Goal: Information Seeking & Learning: Learn about a topic

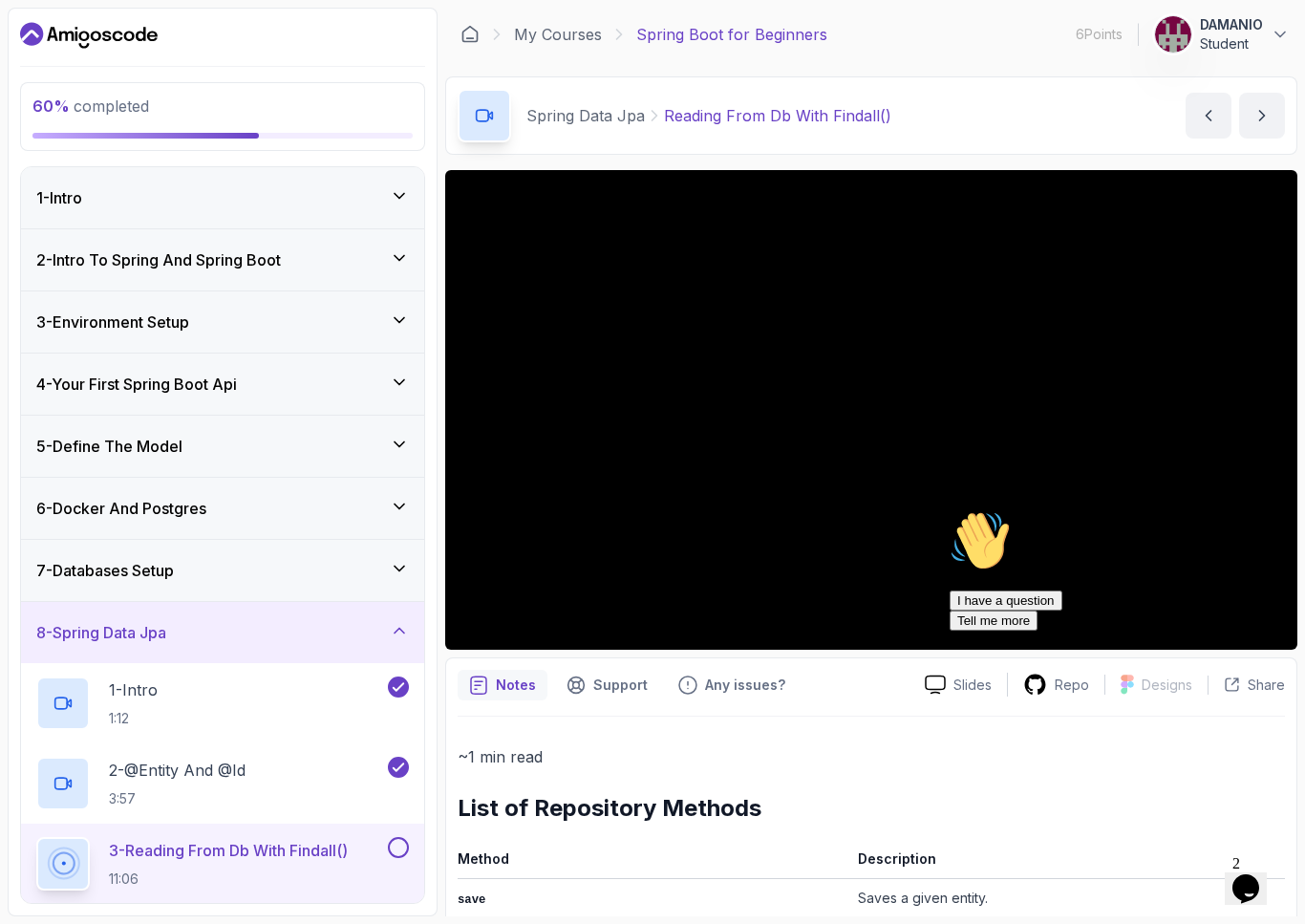
scroll to position [275, 0]
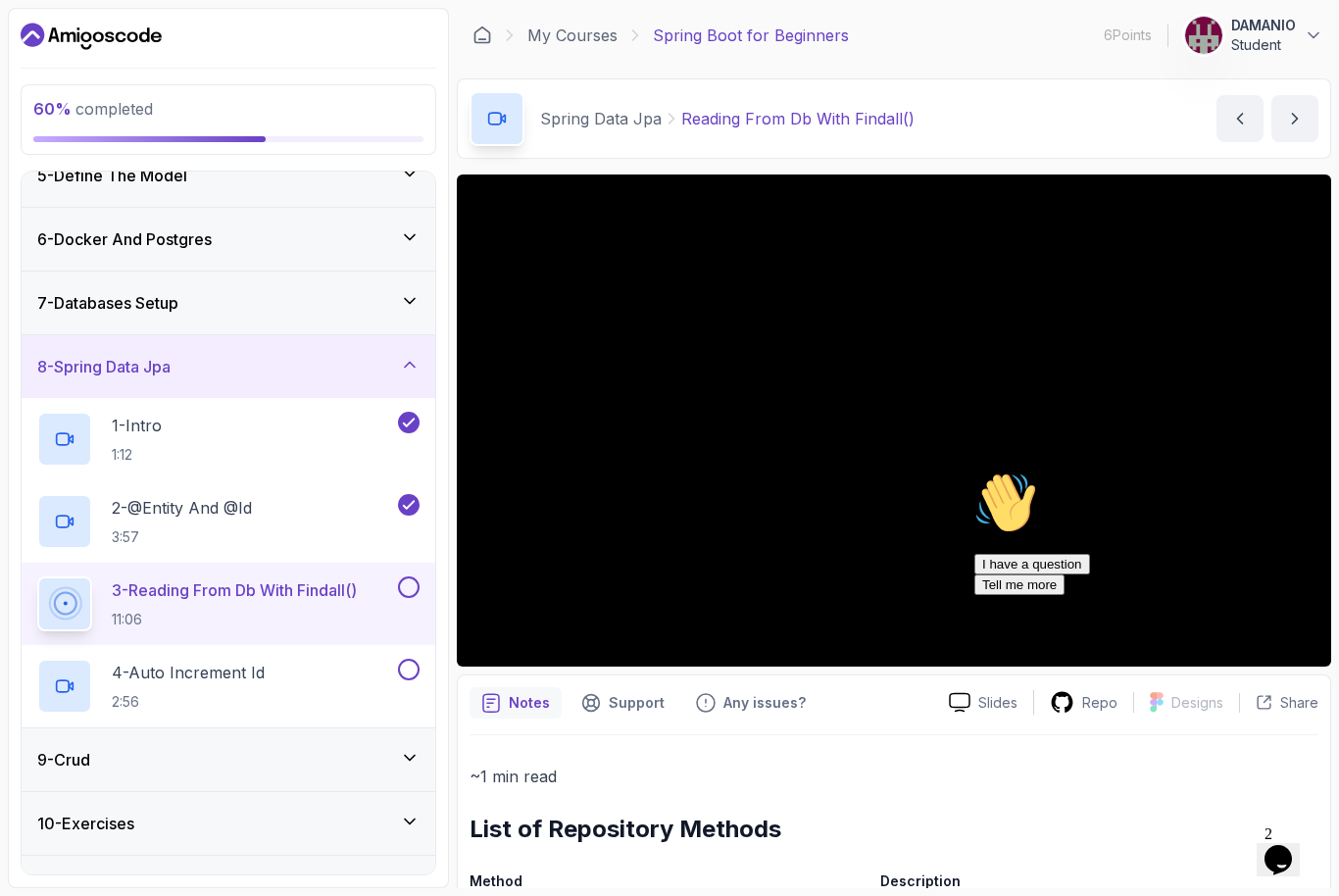
click at [416, 609] on button "3 - Reading From Db With Findall() 11:06" at bounding box center [228, 603] width 383 height 55
click at [295, 605] on h2 "3 - Reading From Db With Findall() 11:06" at bounding box center [234, 603] width 245 height 51
click at [400, 591] on button at bounding box center [409, 587] width 22 height 22
click at [250, 693] on p "2:56" at bounding box center [187, 702] width 153 height 20
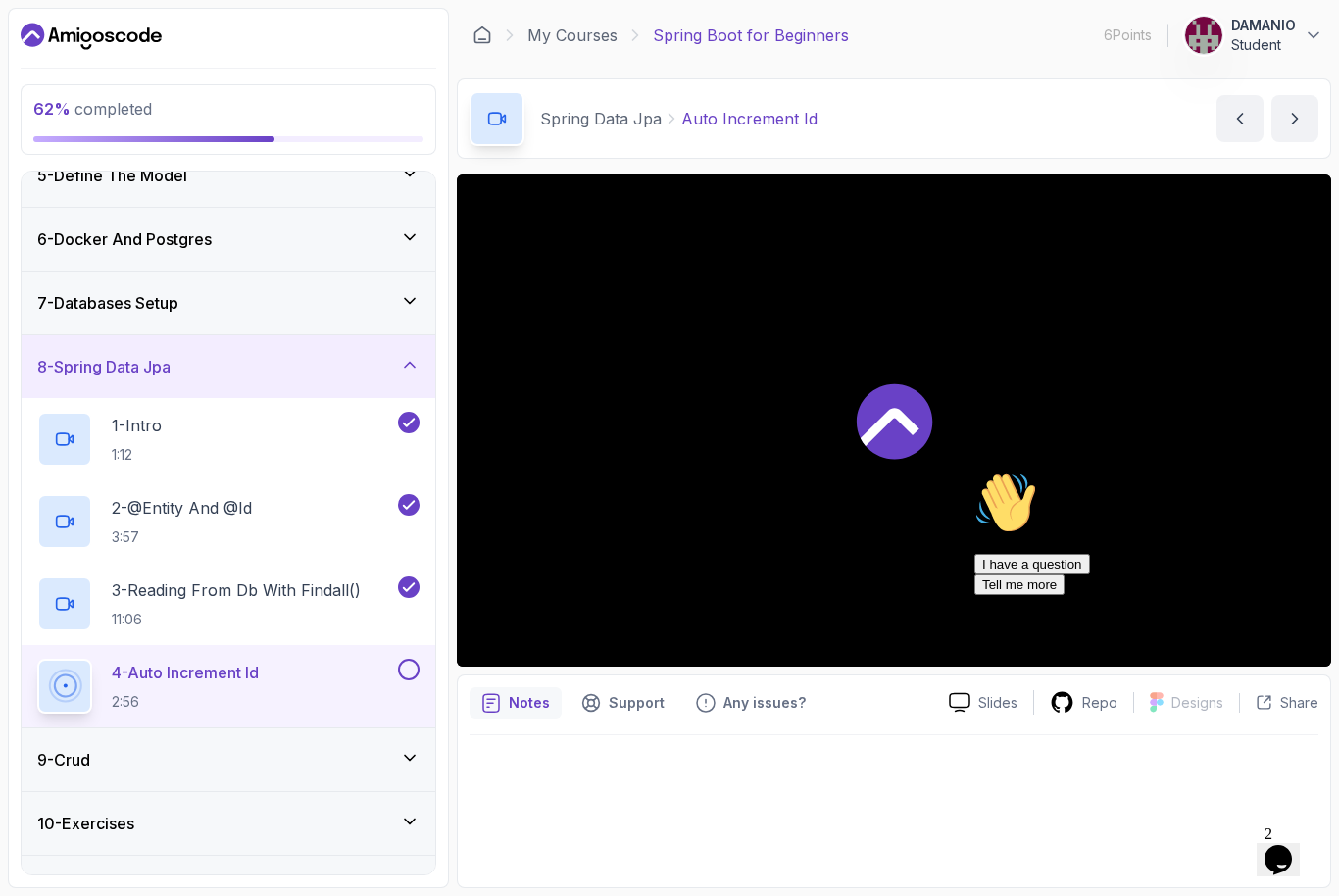
click at [221, 700] on p "2:56" at bounding box center [185, 702] width 148 height 20
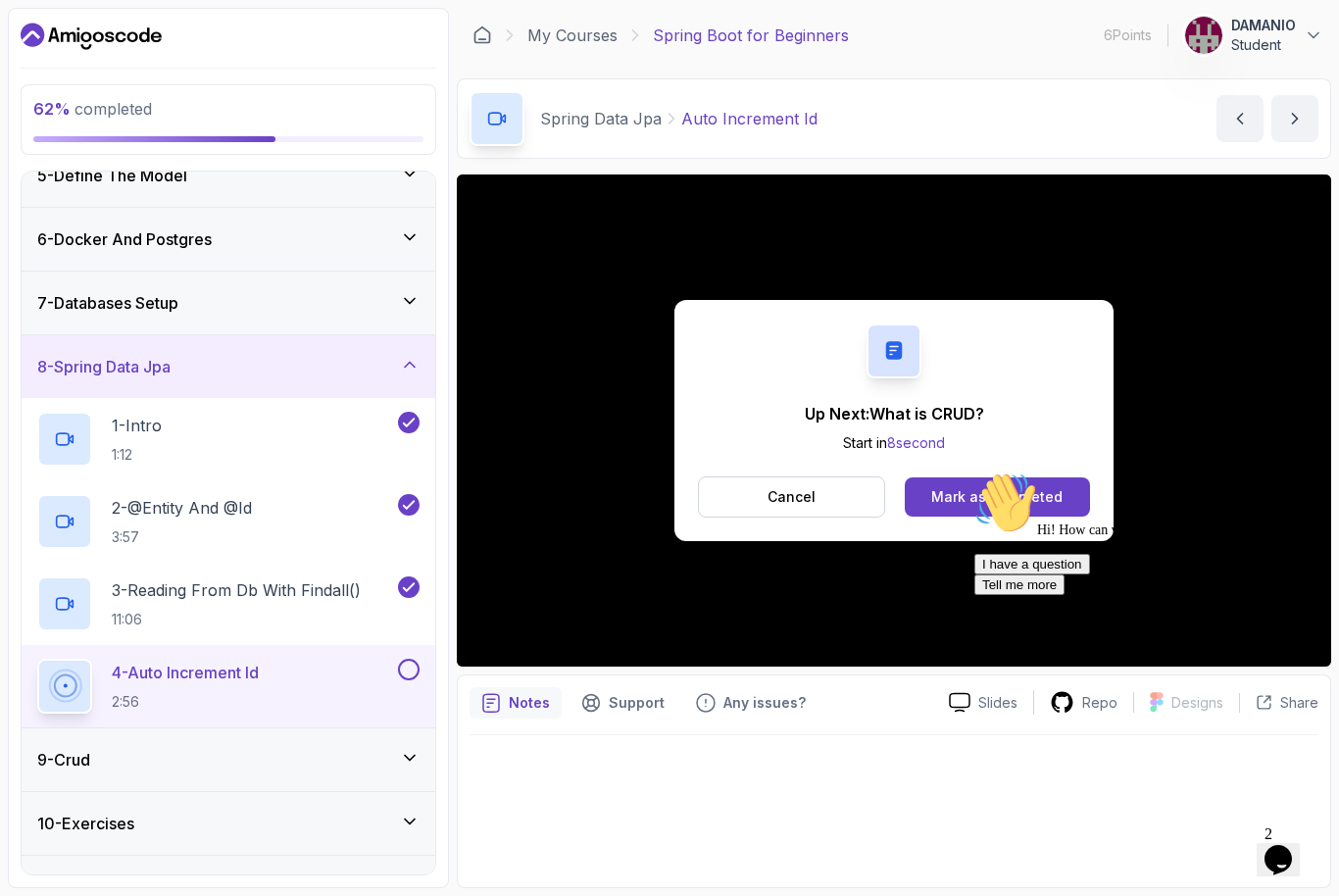
click at [415, 674] on button at bounding box center [409, 670] width 22 height 22
click at [90, 758] on h3 "9 - Crud" at bounding box center [63, 759] width 53 height 24
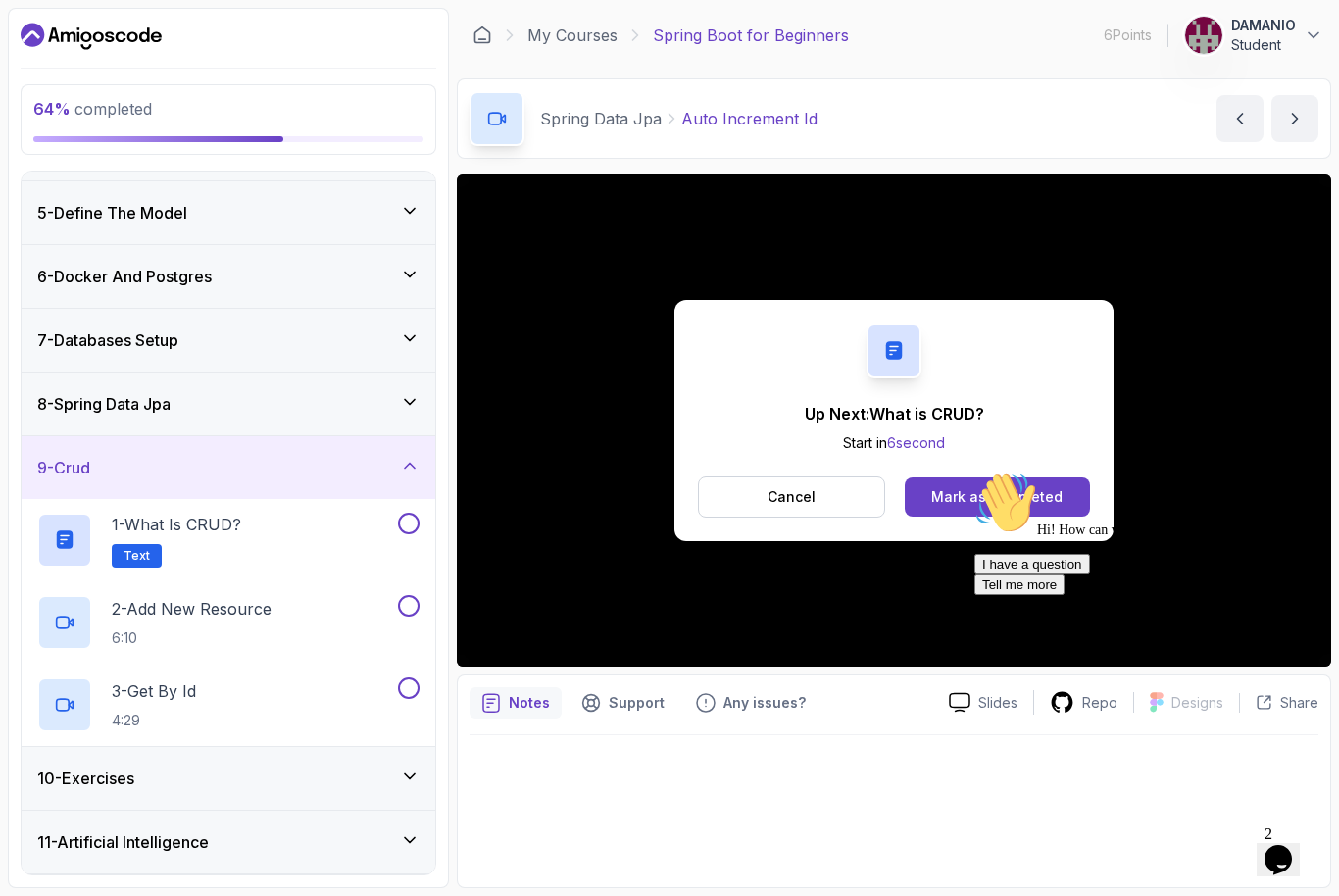
scroll to position [243, 0]
click at [147, 558] on span "Text" at bounding box center [137, 558] width 27 height 16
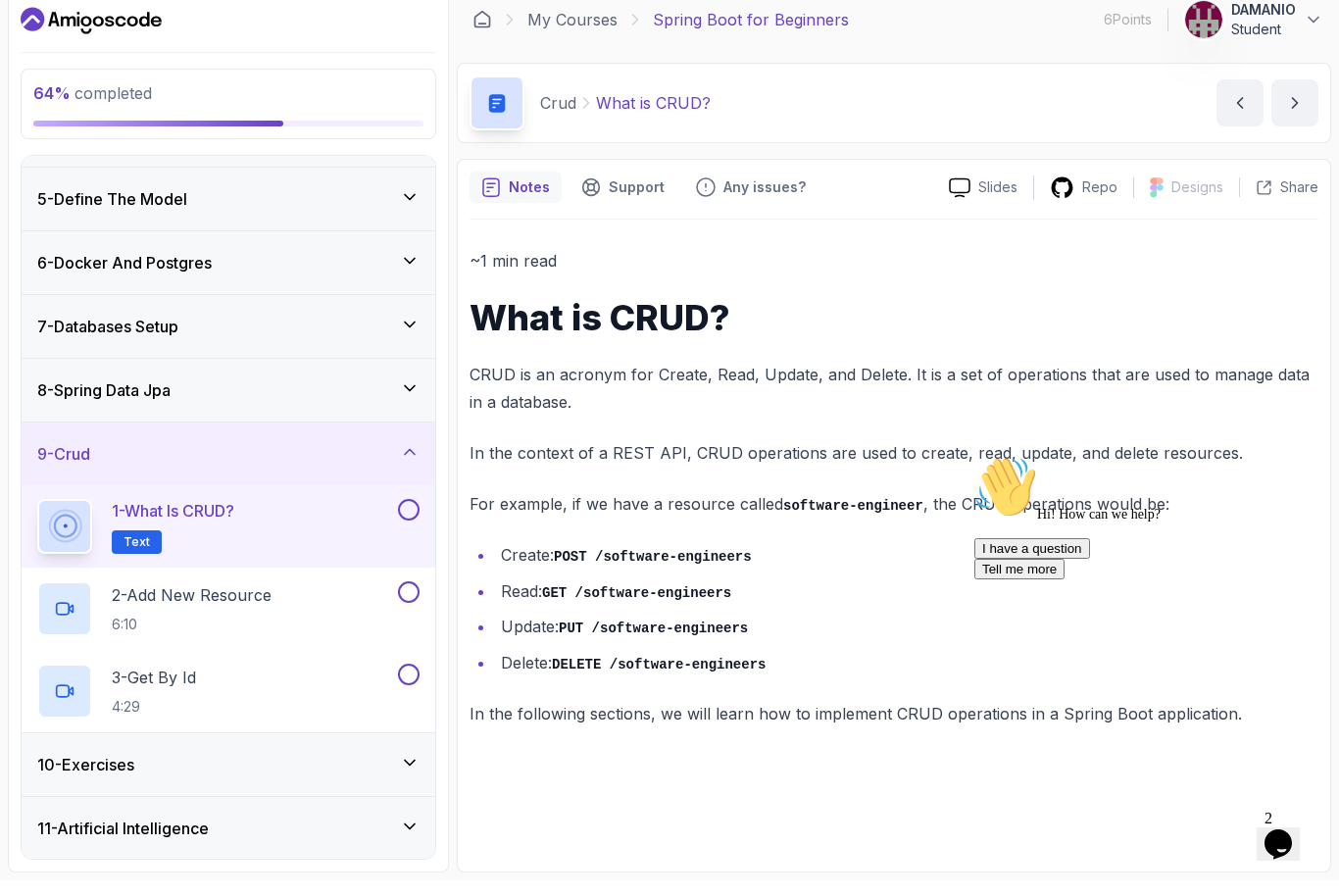
scroll to position [25, 0]
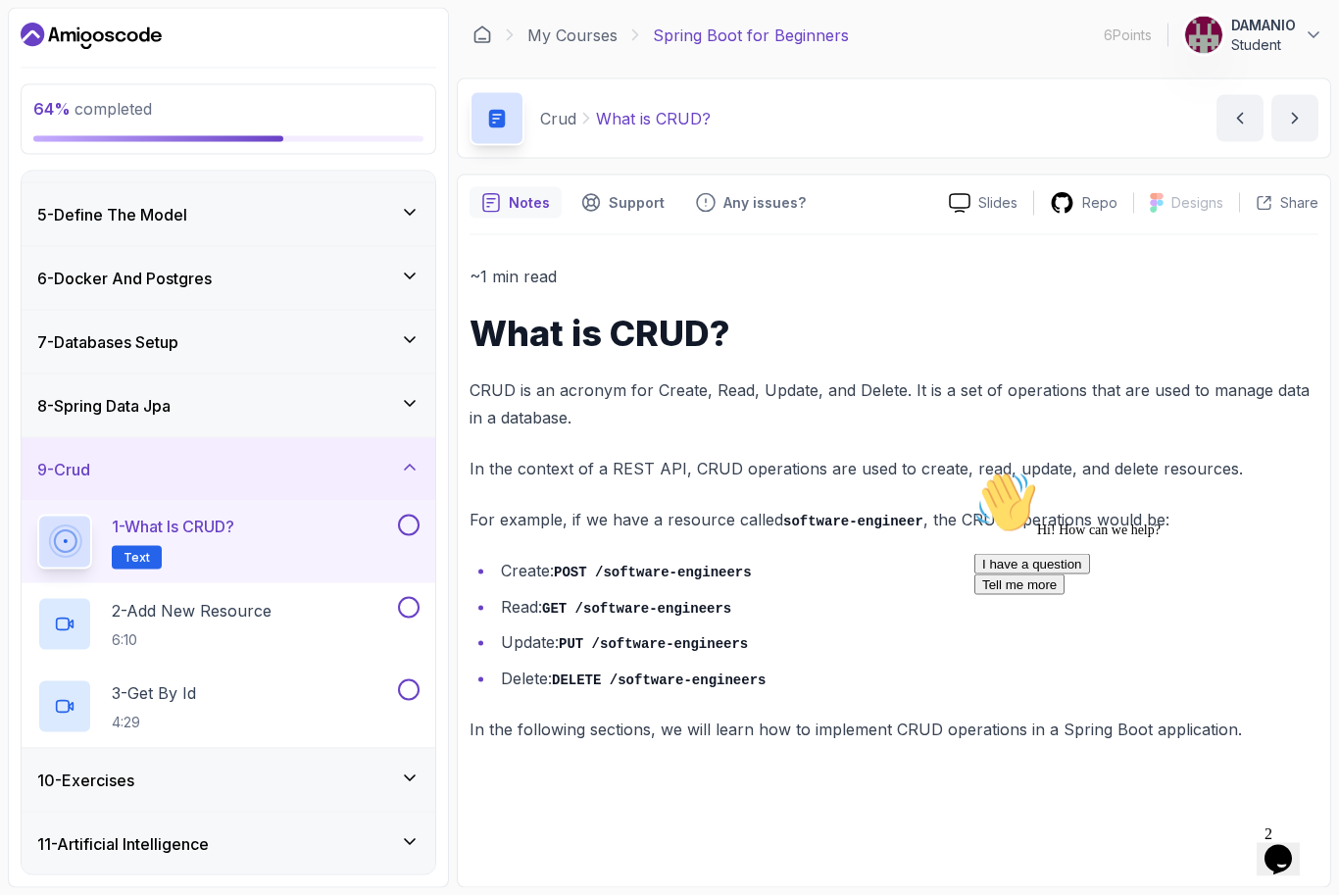
click at [415, 514] on button at bounding box center [409, 525] width 22 height 22
click at [418, 514] on button at bounding box center [409, 525] width 22 height 22
click at [411, 514] on button at bounding box center [409, 525] width 22 height 22
click at [317, 606] on div "2 - Add New Resource 6:10" at bounding box center [215, 624] width 357 height 55
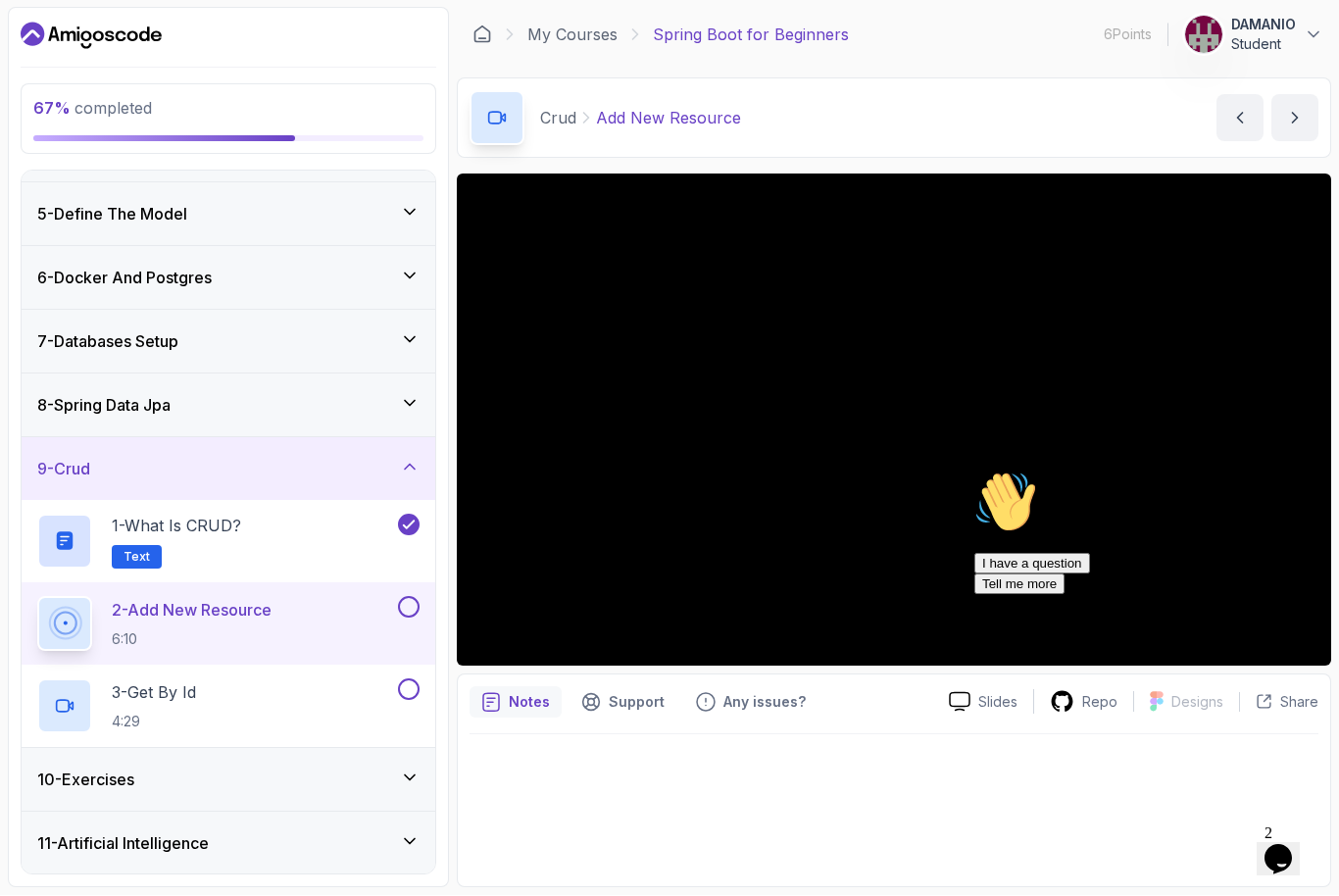
click at [1313, 570] on div "Hi! How can we help? I have a question Tell me more" at bounding box center [1152, 532] width 353 height 124
click at [1303, 564] on div "Hi! How can we help? I have a question Tell me more" at bounding box center [1152, 532] width 353 height 124
click at [1313, 573] on div "Hi! How can we help? I have a question Tell me more" at bounding box center [1152, 532] width 353 height 124
click at [1289, 594] on div "Hi! How can we help? I have a question Tell me more" at bounding box center [1152, 532] width 353 height 124
click at [975, 470] on icon "Chat attention grabber" at bounding box center [975, 470] width 0 height 0
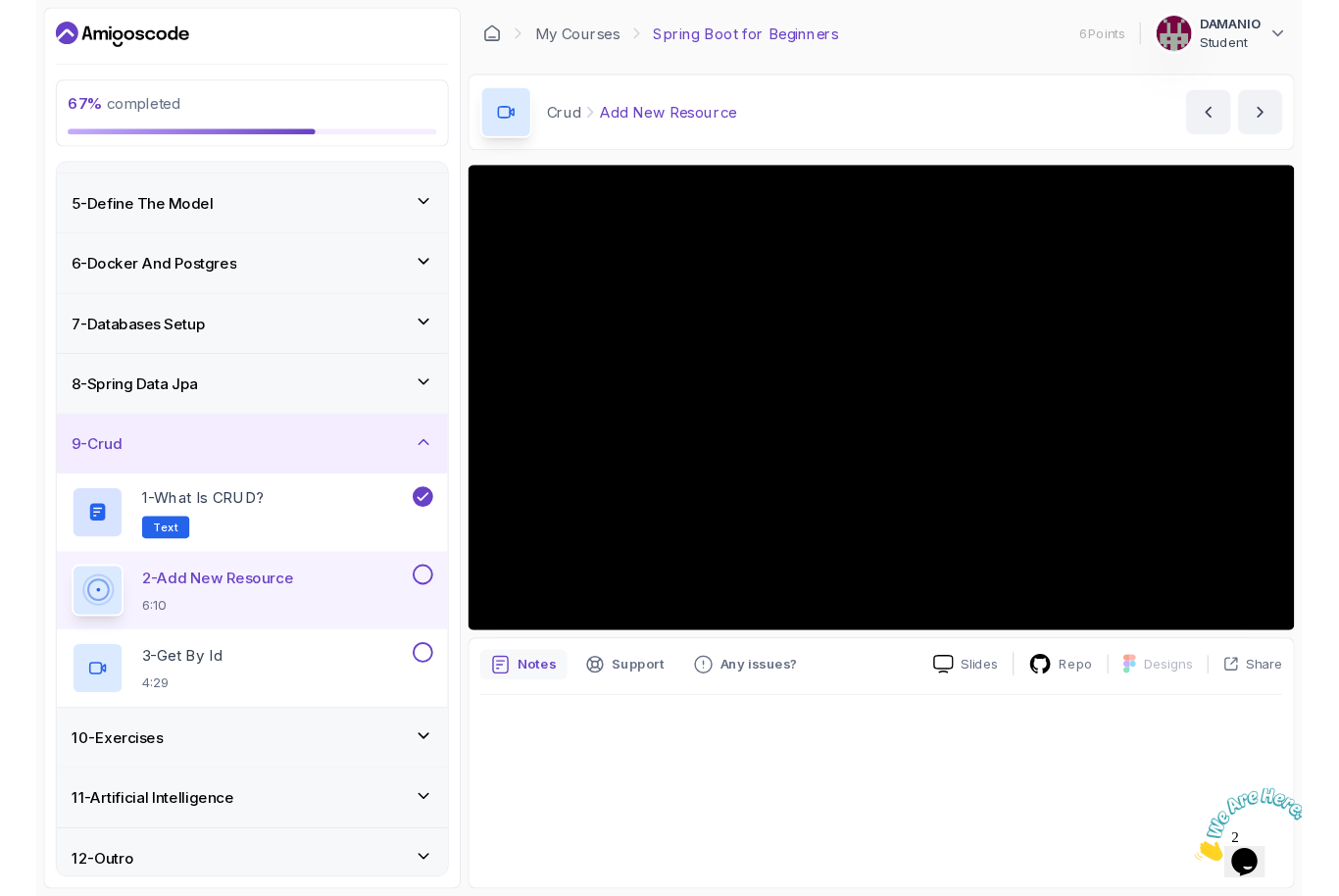
scroll to position [200, 0]
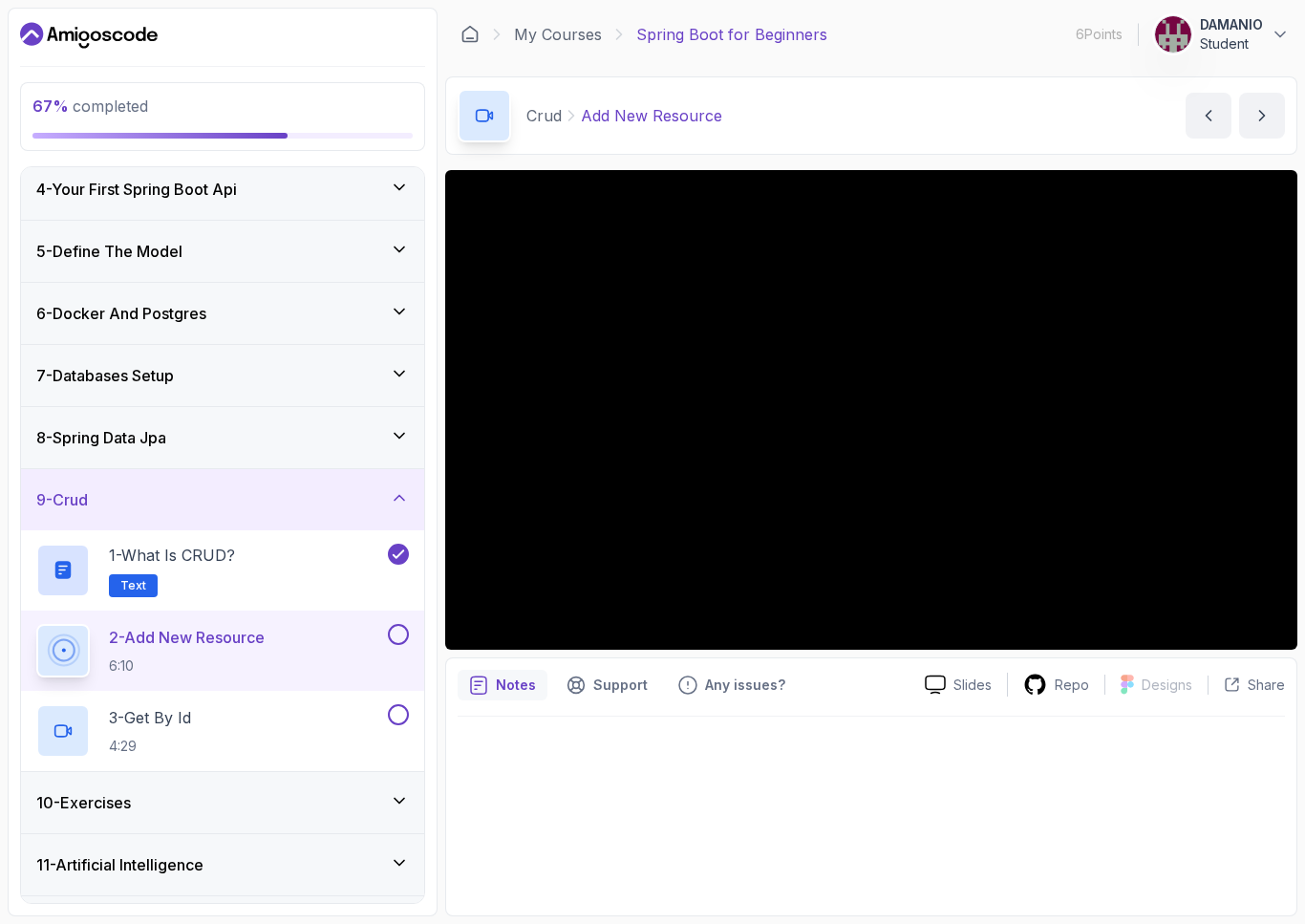
click at [43, 923] on html "67 % completed 1 - Intro 2 - Intro To Spring And Spring Boot 3 - Environment Se…" at bounding box center [652, 462] width 1305 height 924
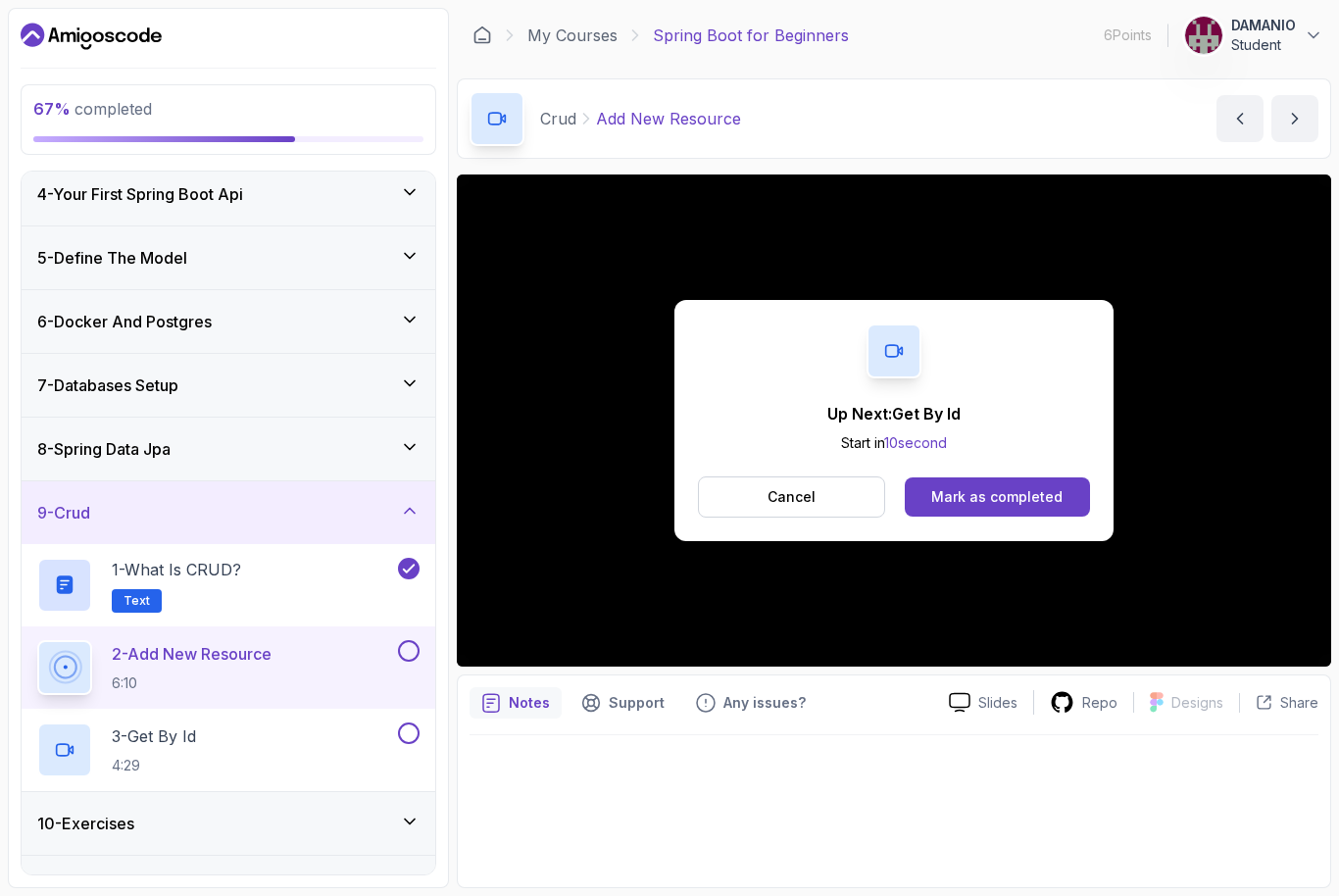
scroll to position [26, 0]
click at [398, 640] on button at bounding box center [409, 651] width 22 height 22
click at [412, 640] on button at bounding box center [409, 651] width 22 height 22
click at [404, 641] on button "2 - Add New Resource 6:10" at bounding box center [228, 667] width 383 height 55
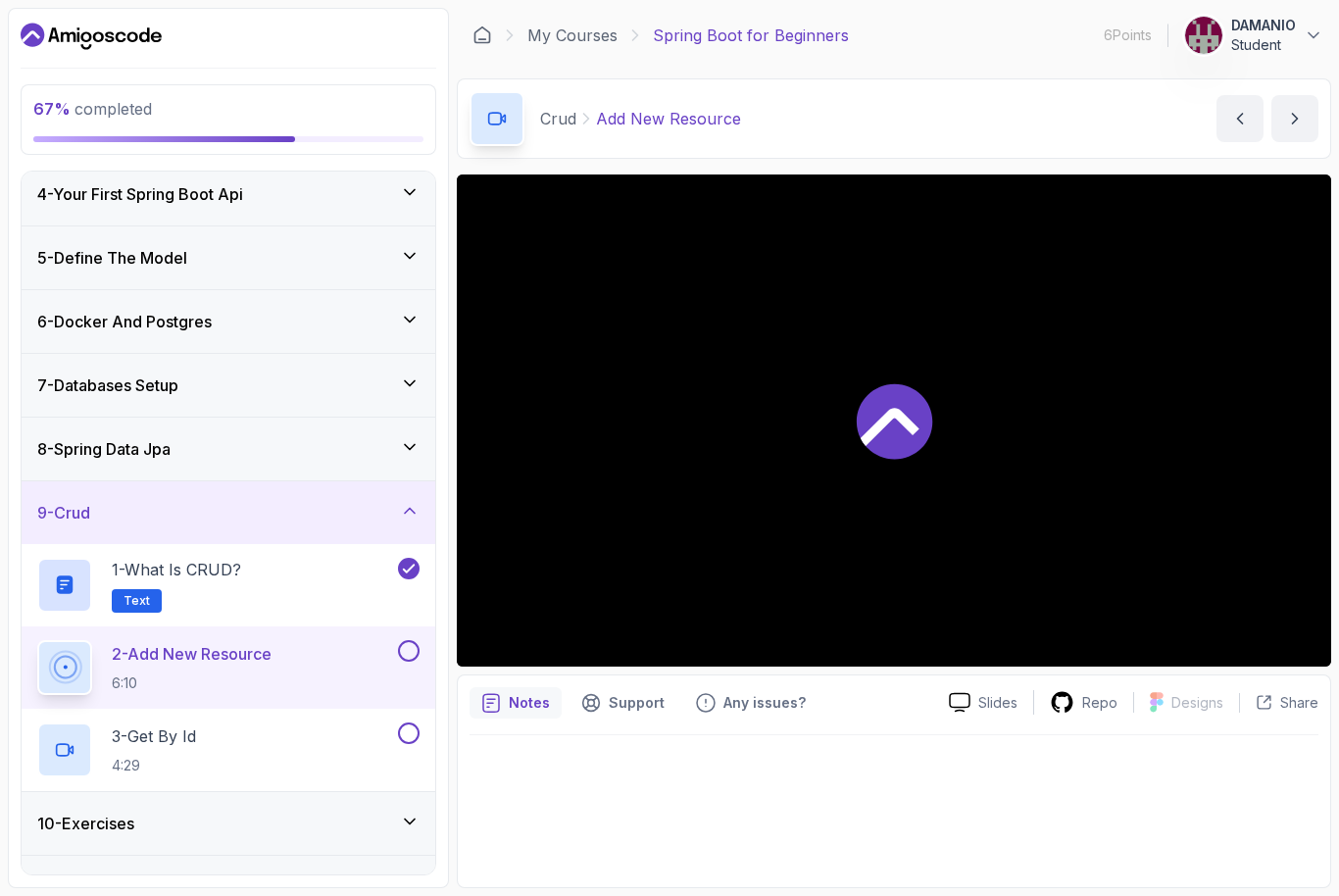
click at [401, 640] on button at bounding box center [409, 651] width 22 height 22
click at [263, 733] on div "3 - Get By Id 4:29" at bounding box center [215, 749] width 357 height 55
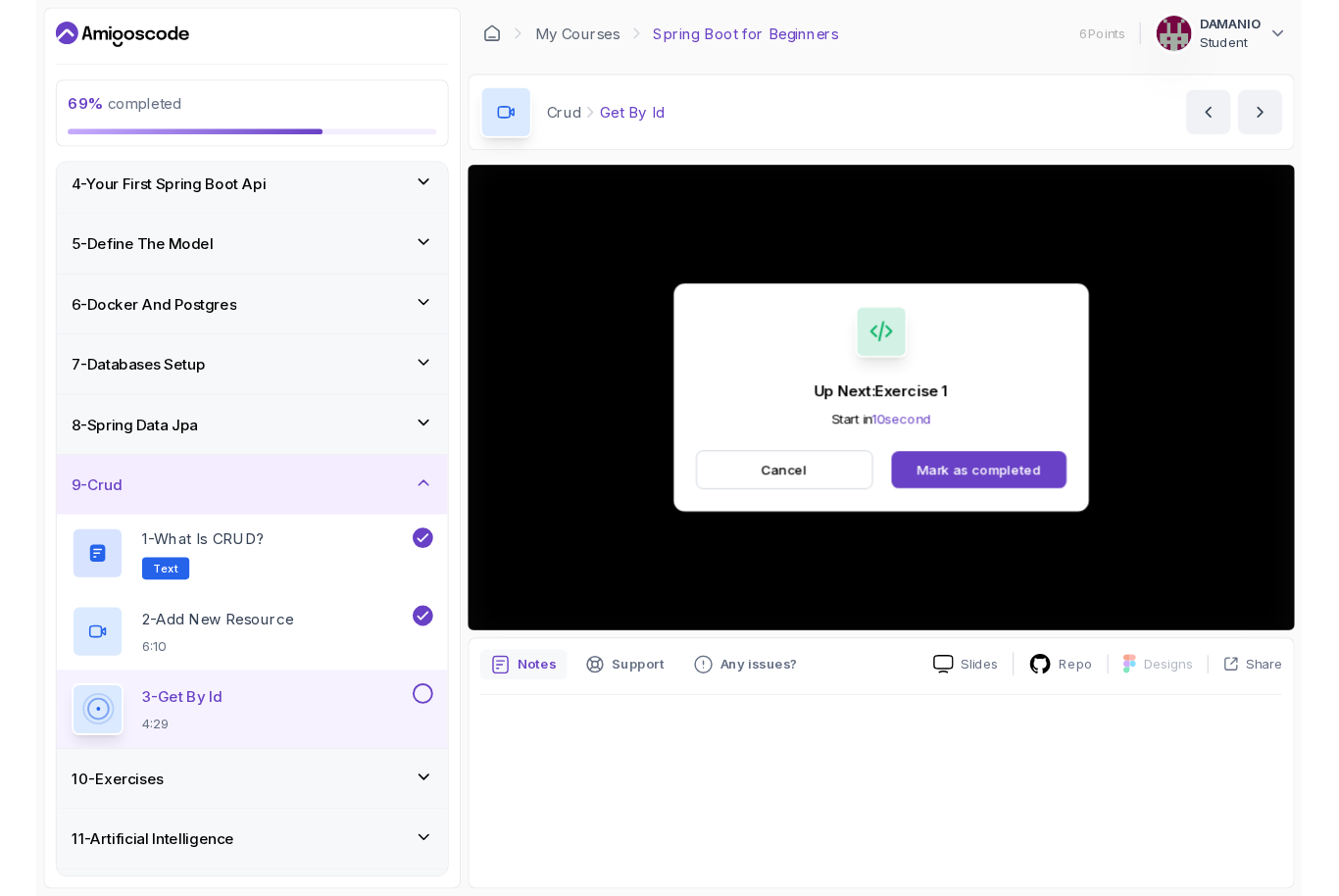
scroll to position [13, 0]
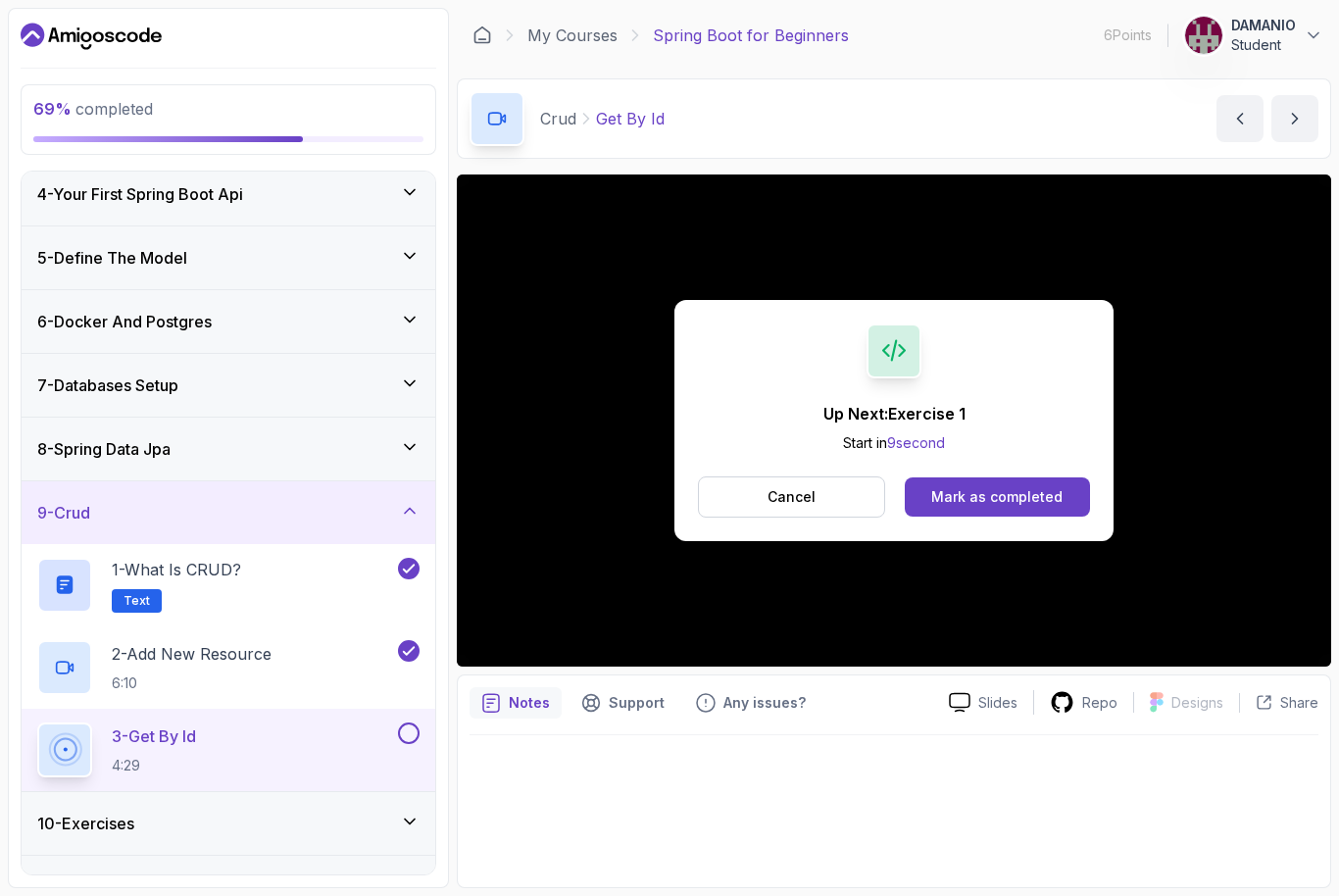
click at [400, 724] on button at bounding box center [409, 734] width 22 height 22
click at [404, 729] on icon at bounding box center [409, 734] width 18 height 20
click at [417, 749] on button "3 - Get By Id 4:29" at bounding box center [228, 749] width 383 height 55
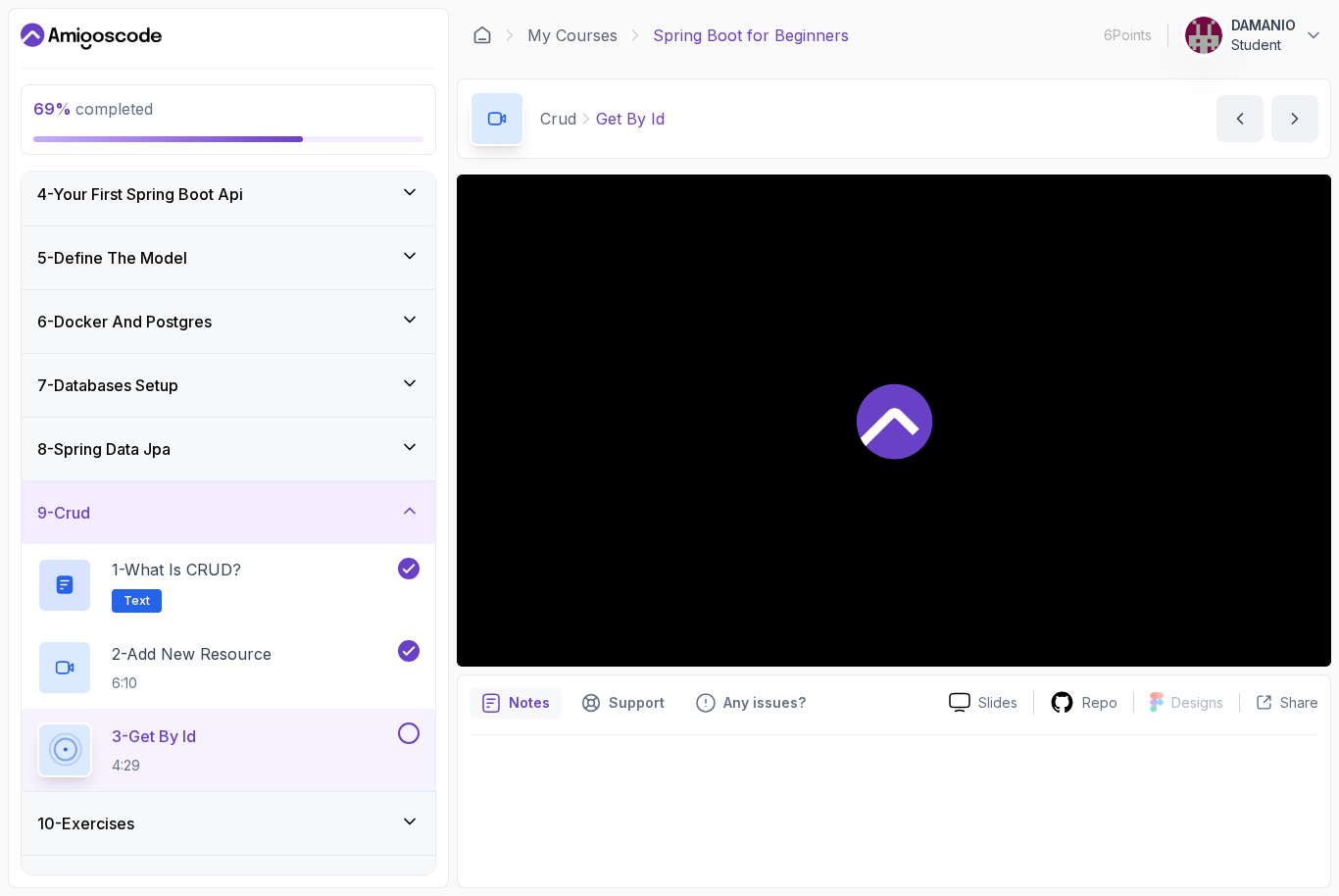
click at [408, 729] on button at bounding box center [409, 734] width 22 height 22
click at [301, 811] on div "10 - Exercises" at bounding box center [228, 823] width 383 height 24
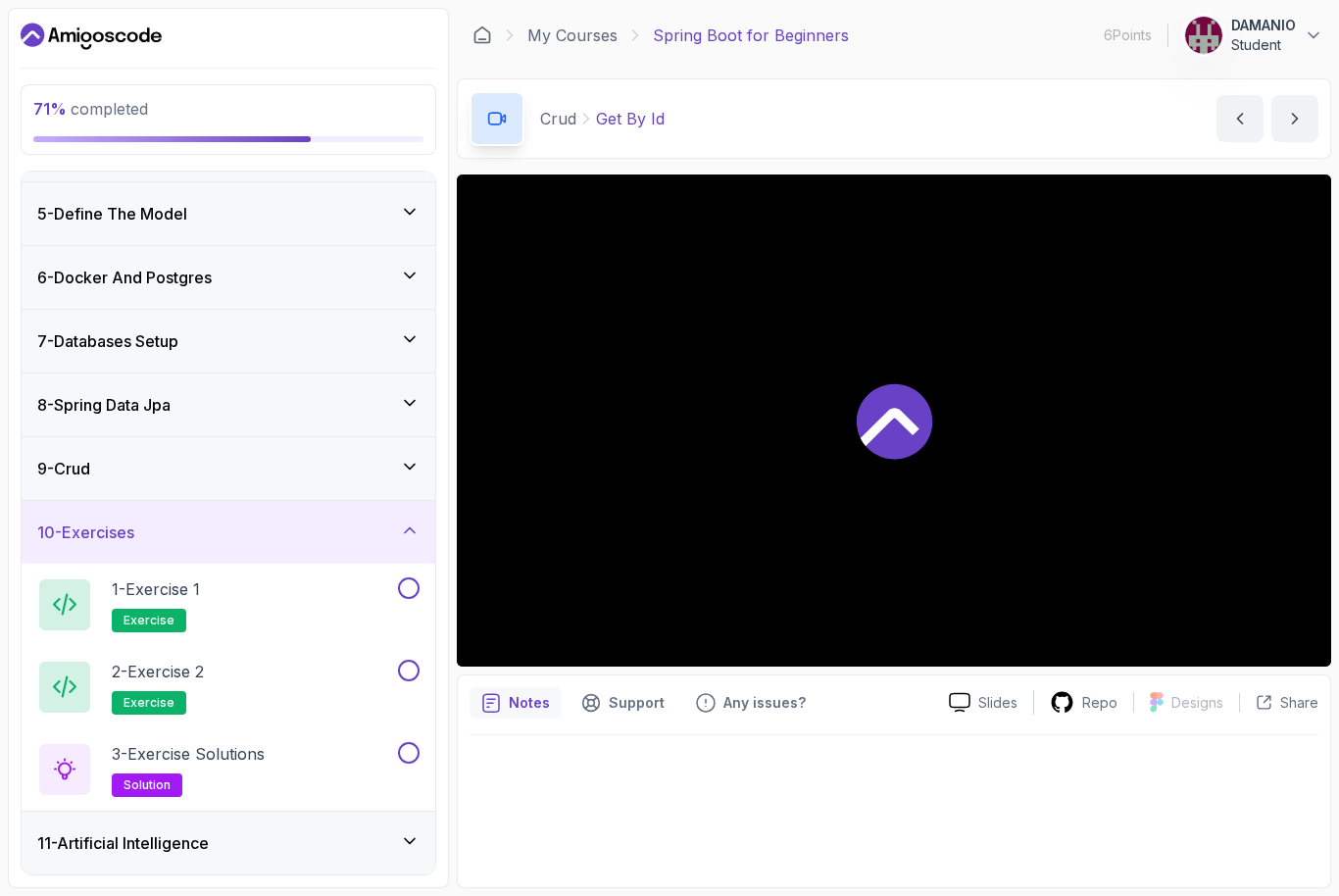
scroll to position [243, 0]
click at [308, 587] on div "1 - Exercise 1 exercise" at bounding box center [215, 605] width 357 height 55
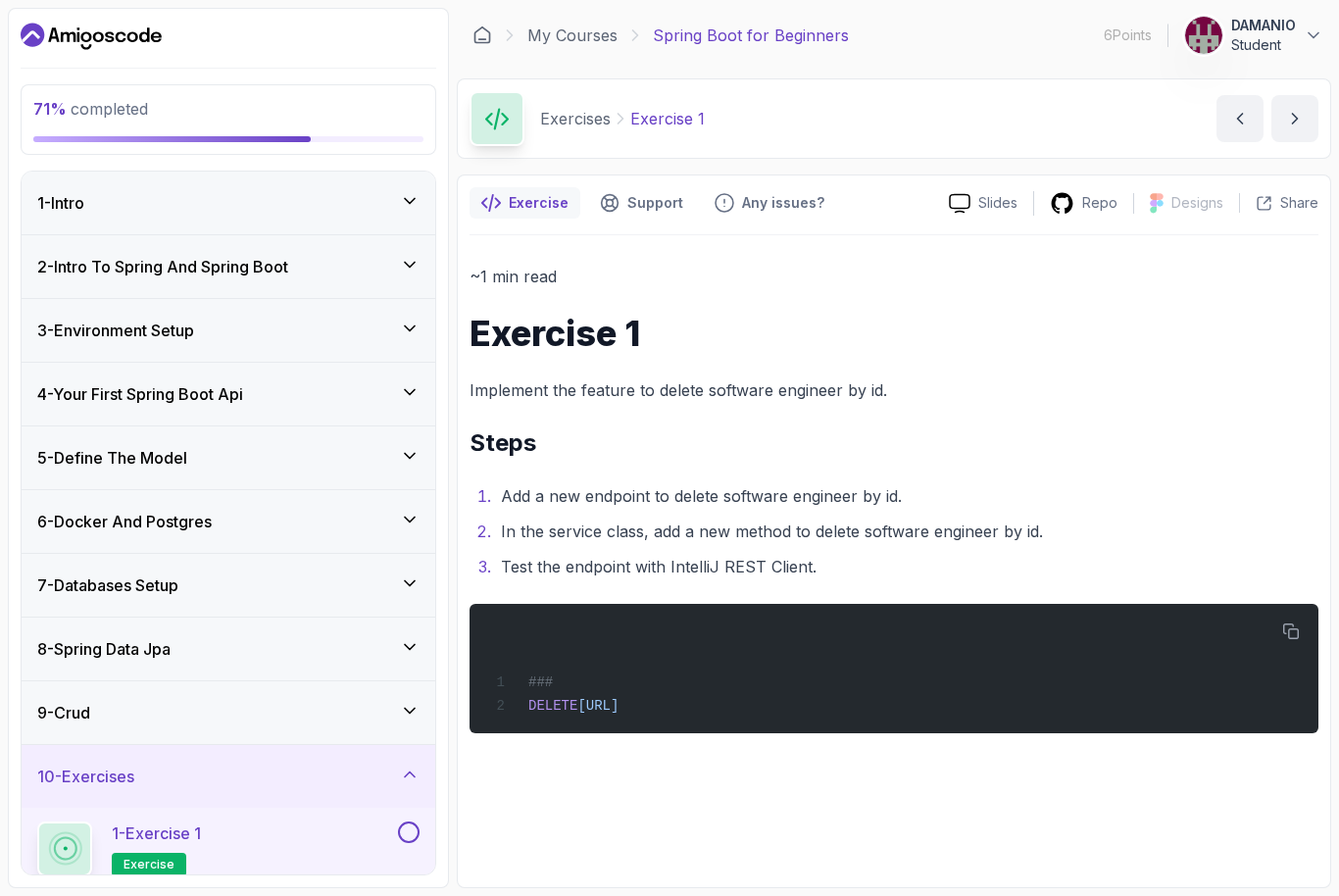
scroll to position [65, 0]
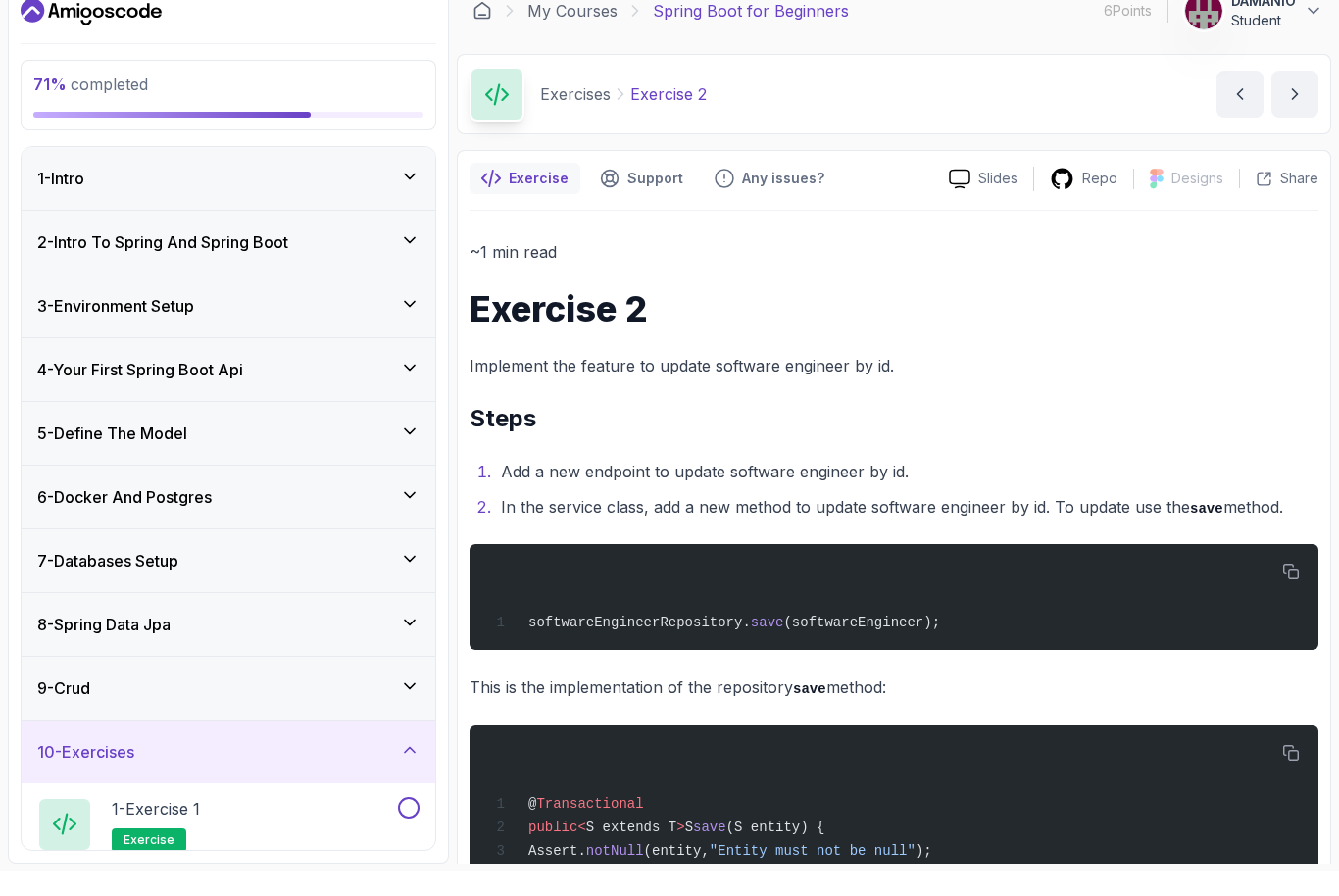
click at [262, 821] on div "1 - Exercise 1 exercise" at bounding box center [215, 848] width 357 height 55
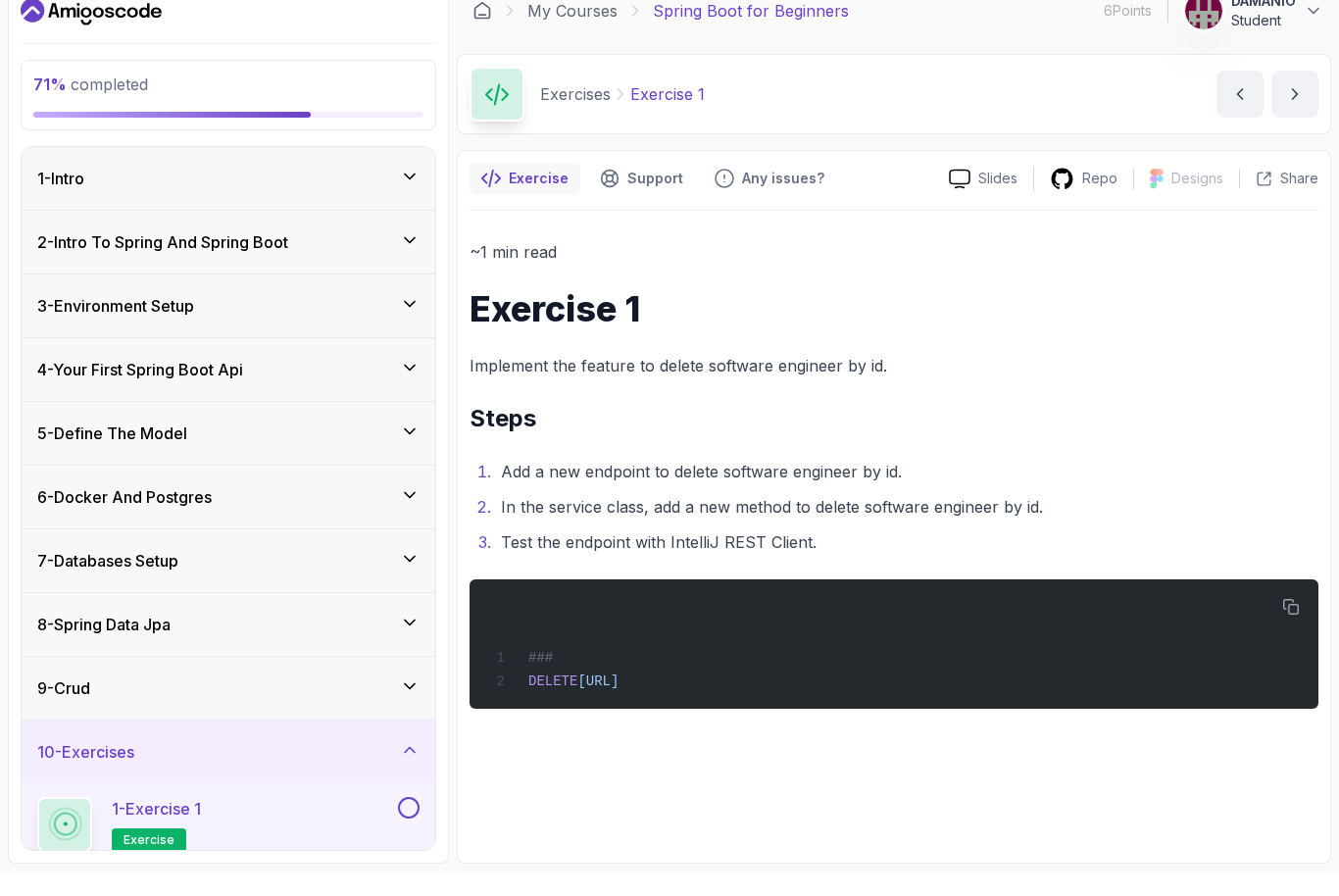
click at [418, 821] on button at bounding box center [409, 832] width 22 height 22
click at [409, 822] on icon at bounding box center [409, 832] width 18 height 20
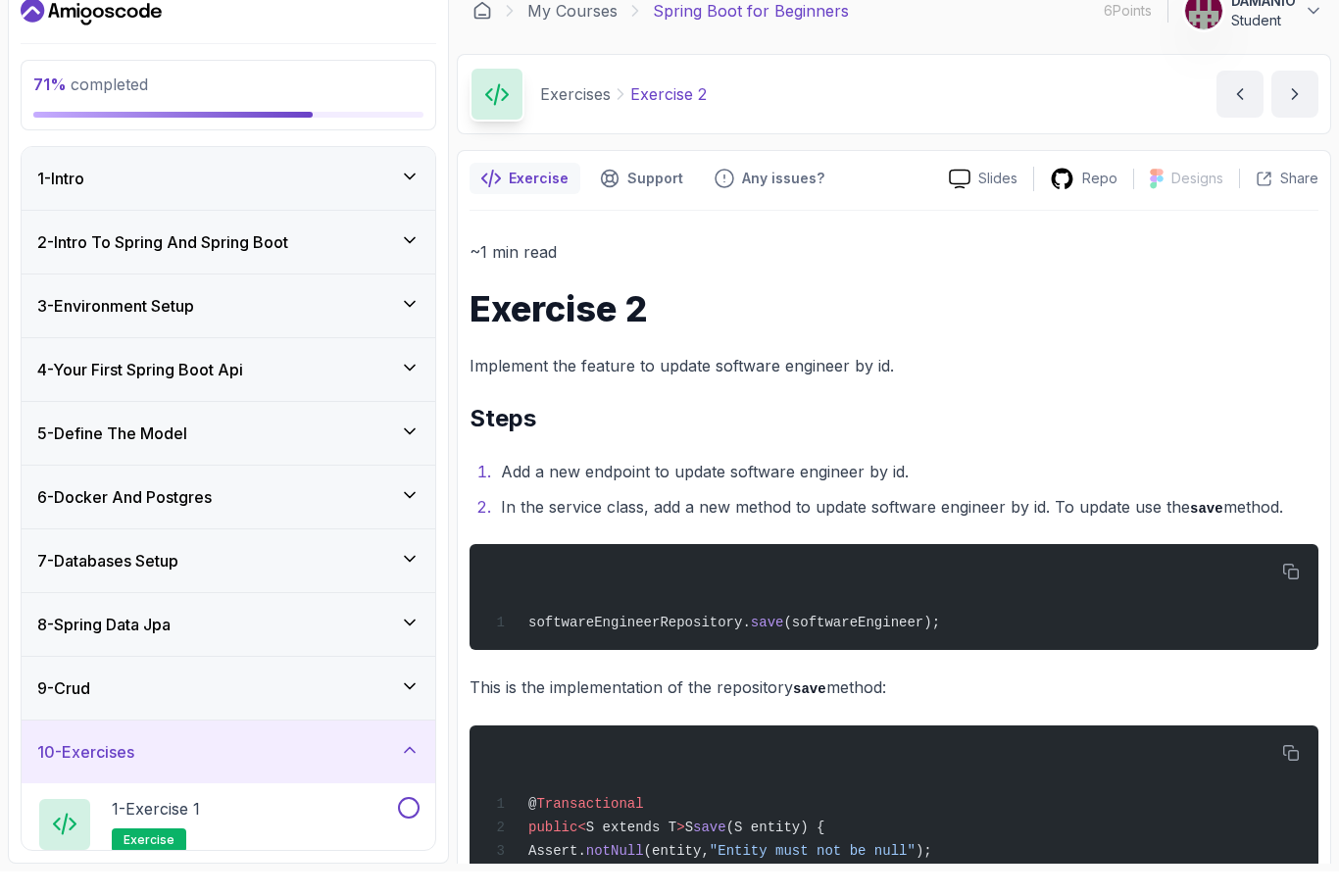
click at [416, 821] on button at bounding box center [409, 832] width 22 height 22
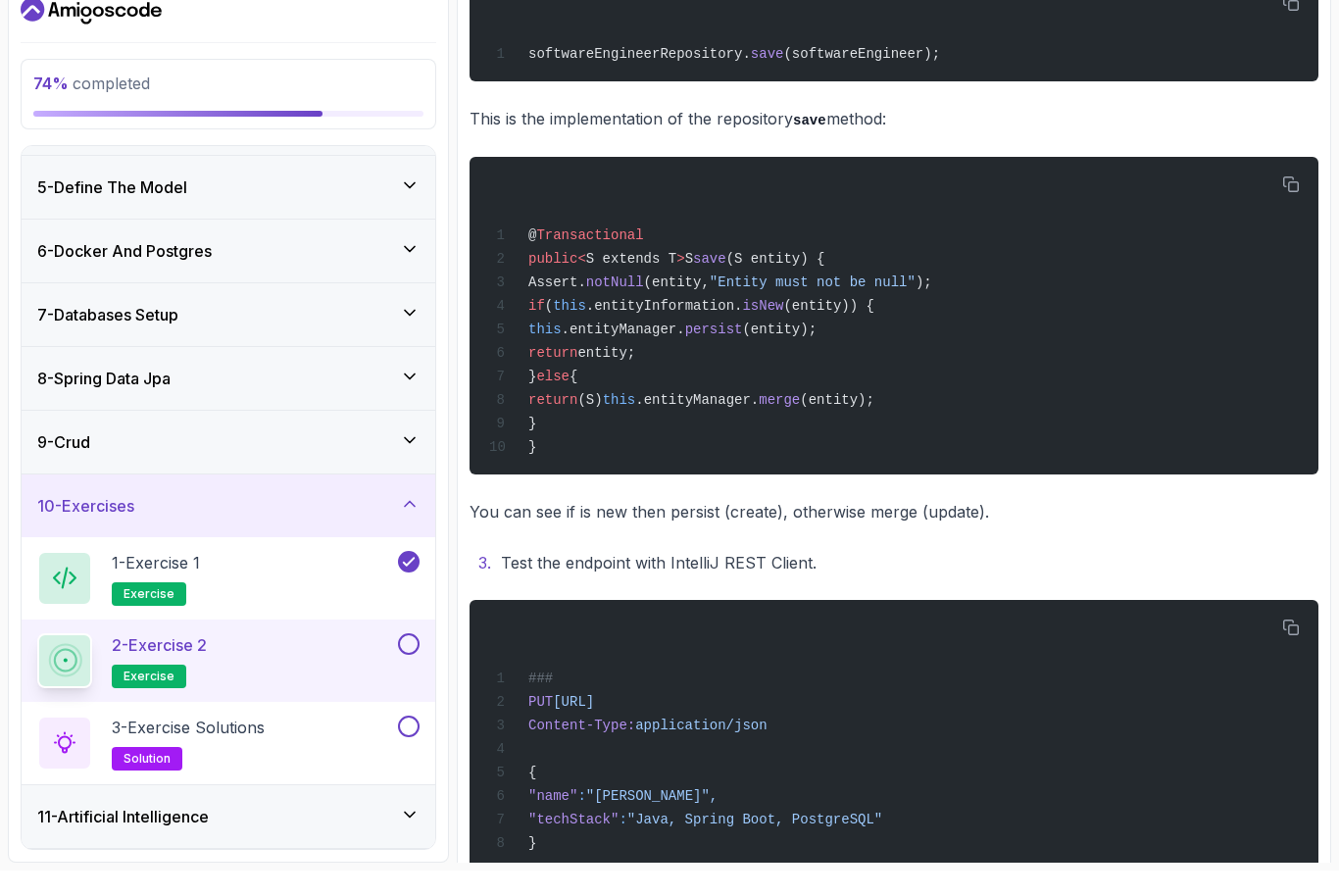
scroll to position [243, 0]
click at [356, 743] on div "3 - Exercise Solutions solution" at bounding box center [215, 769] width 357 height 55
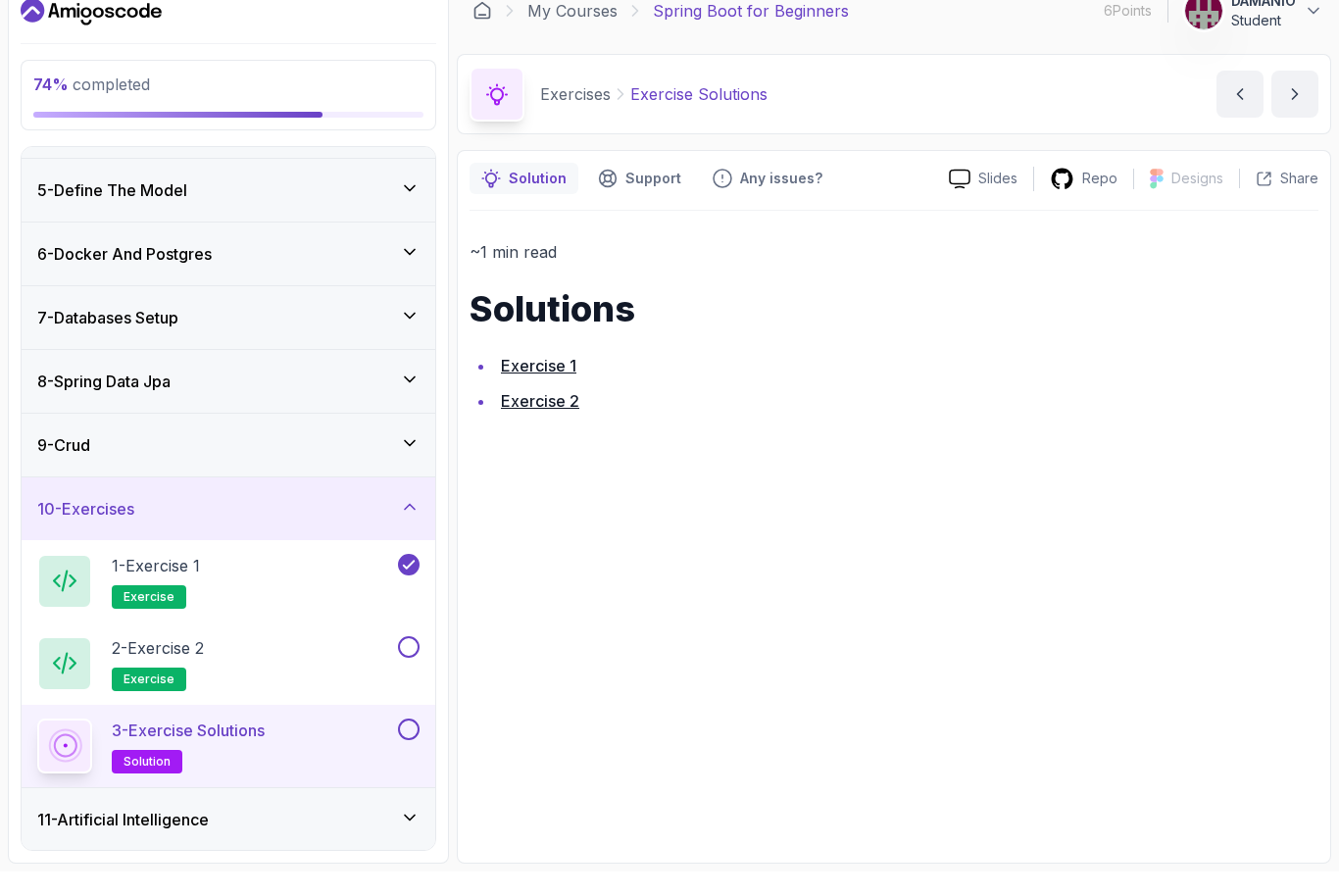
click at [527, 416] on link "Exercise 2" at bounding box center [540, 426] width 79 height 20
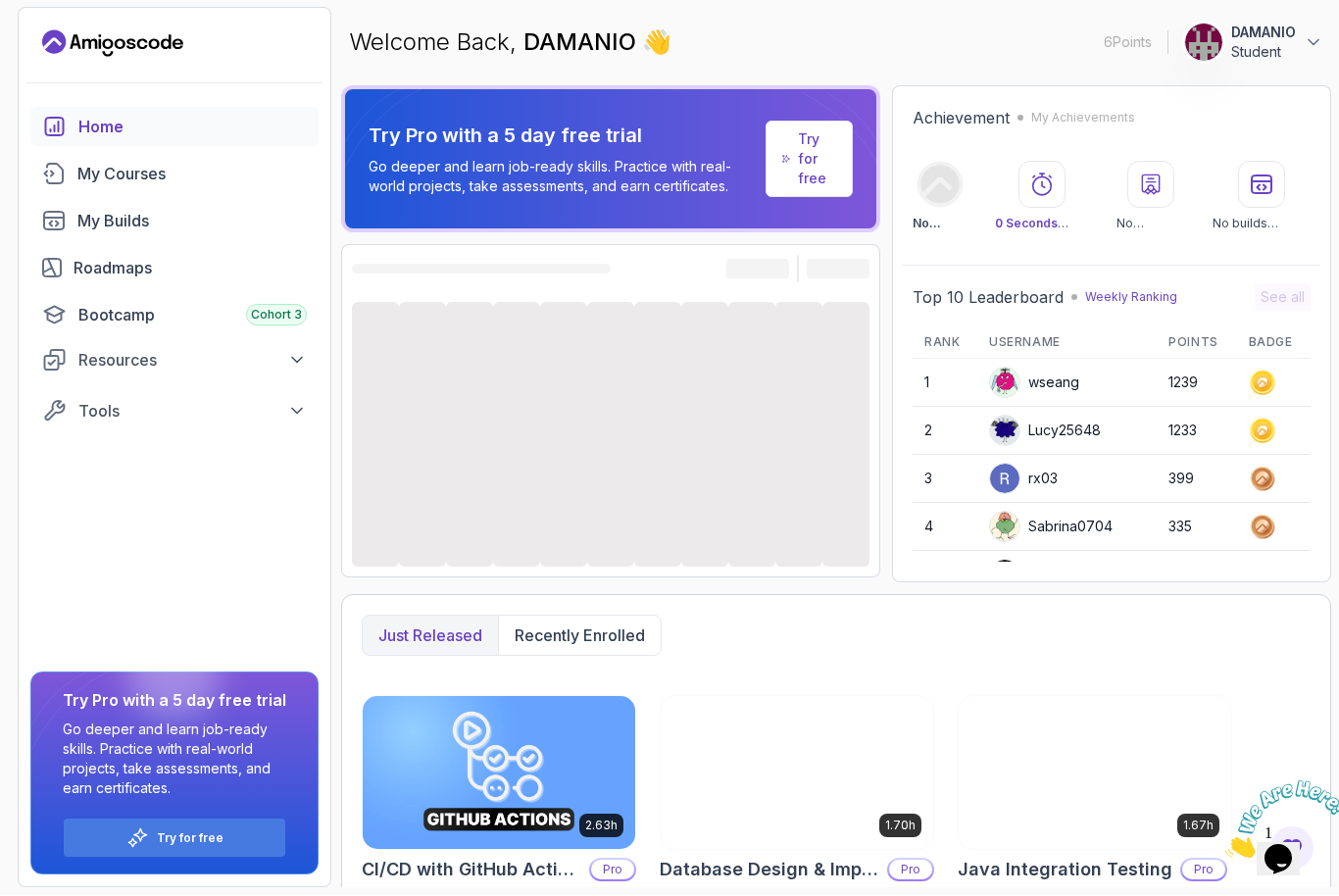
scroll to position [1, 0]
